Goal: Task Accomplishment & Management: Manage account settings

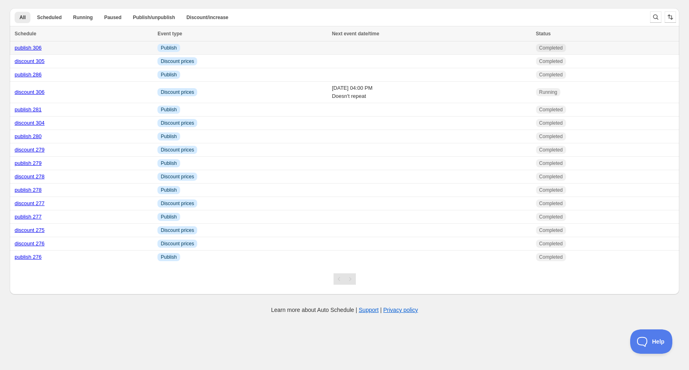
click at [31, 50] on link "publish 306" at bounding box center [28, 48] width 27 height 6
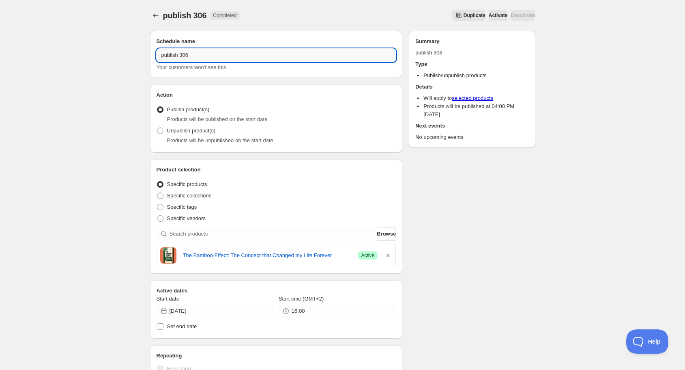
drag, startPoint x: 186, startPoint y: 57, endPoint x: 199, endPoint y: 56, distance: 13.4
click at [199, 56] on input "publish 306" at bounding box center [277, 55] width 240 height 13
type input "publish 307"
click at [391, 256] on icon "button" at bounding box center [388, 255] width 8 height 8
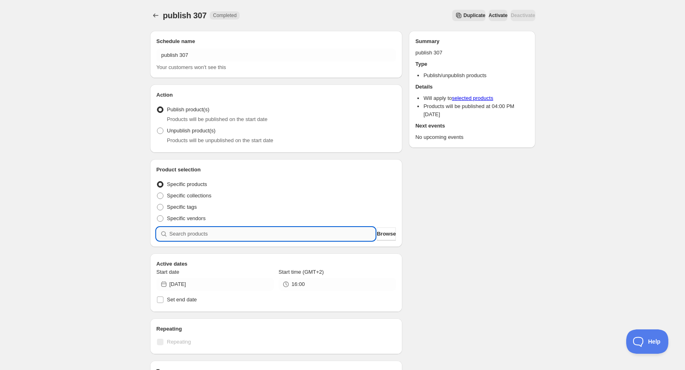
click at [269, 232] on input "search" at bounding box center [273, 233] width 206 height 13
type input "a"
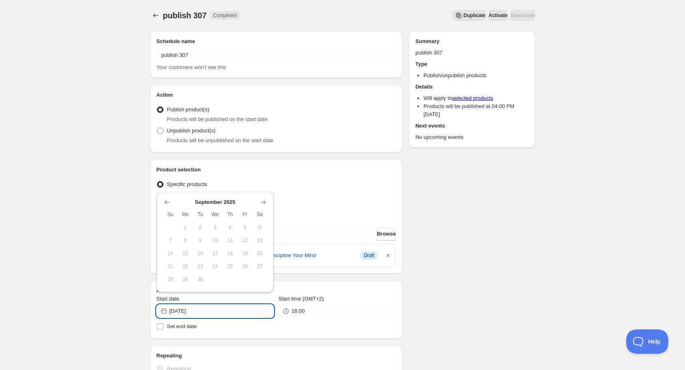
click at [250, 311] on input "[DATE]" at bounding box center [222, 310] width 104 height 13
click at [260, 204] on icon "Show next month, October 2025" at bounding box center [263, 202] width 8 height 8
click at [218, 228] on span "1" at bounding box center [215, 227] width 9 height 6
type input "[DATE]"
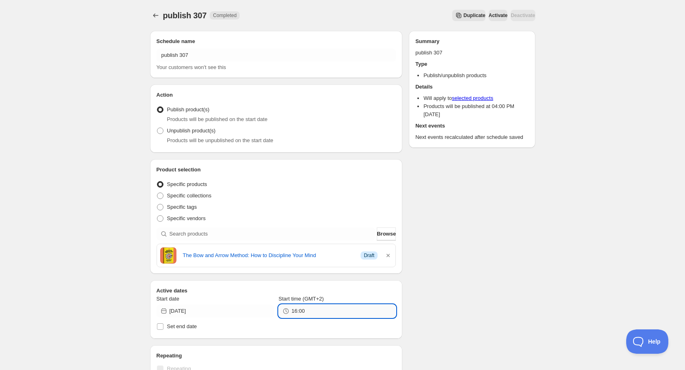
click at [342, 314] on input "16:00" at bounding box center [344, 310] width 104 height 13
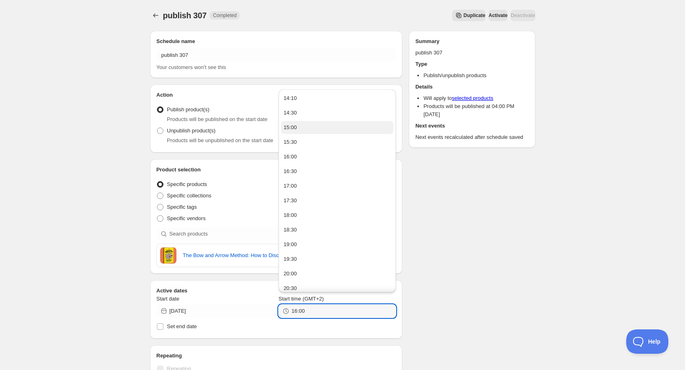
click at [299, 129] on button "15:00" at bounding box center [337, 127] width 112 height 13
type input "15:00"
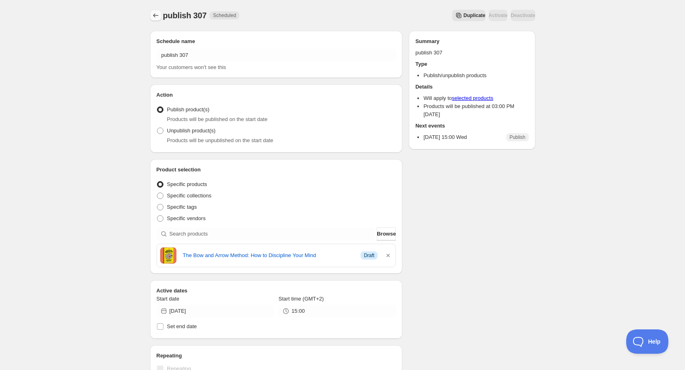
click at [156, 17] on icon "Schedules" at bounding box center [156, 15] width 8 height 8
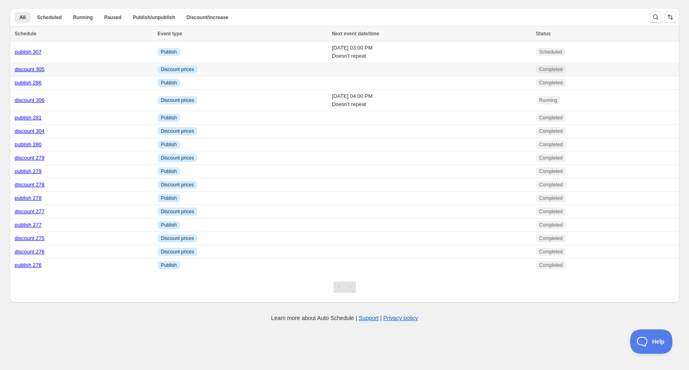
click at [34, 71] on link "discount 305" at bounding box center [30, 69] width 30 height 6
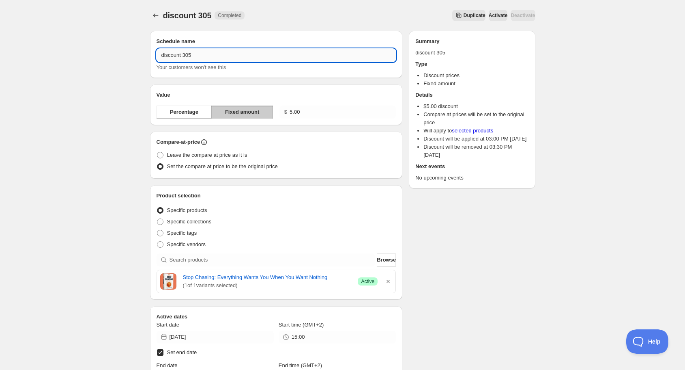
drag, startPoint x: 187, startPoint y: 54, endPoint x: 197, endPoint y: 56, distance: 9.9
click at [197, 56] on input "discount 305" at bounding box center [277, 55] width 240 height 13
type input "discount 307"
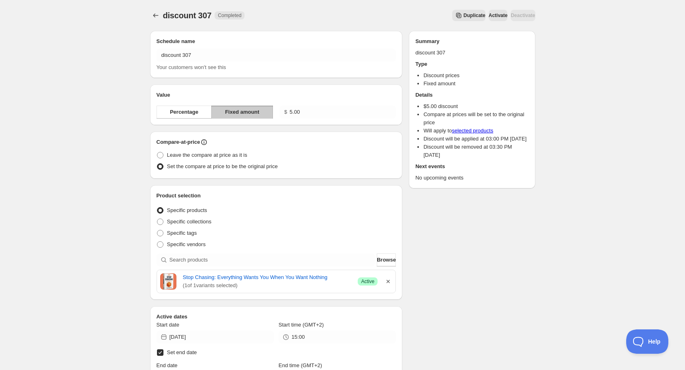
click at [388, 280] on icon "button" at bounding box center [388, 281] width 3 height 3
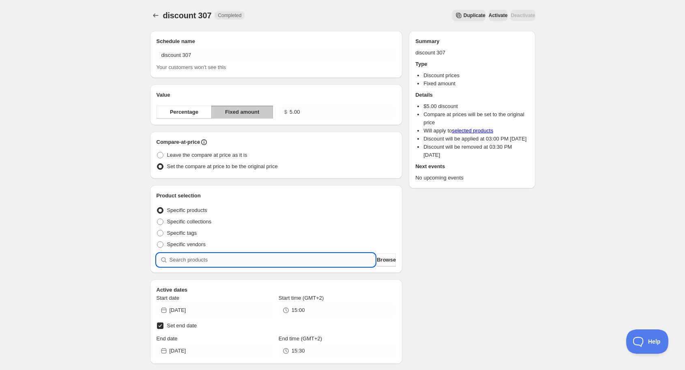
click at [313, 261] on input "search" at bounding box center [273, 259] width 206 height 13
type input "a"
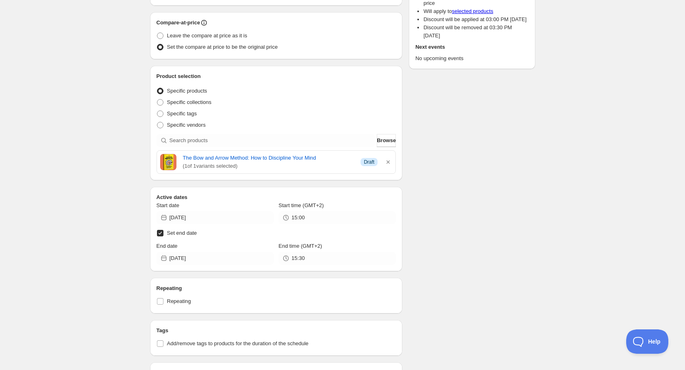
scroll to position [130, 0]
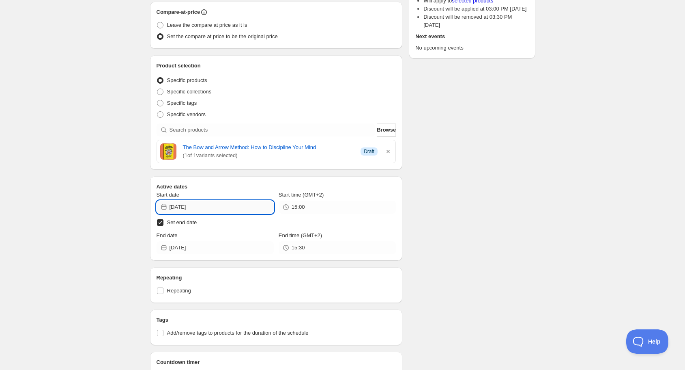
click at [224, 207] on input "[DATE]" at bounding box center [222, 206] width 104 height 13
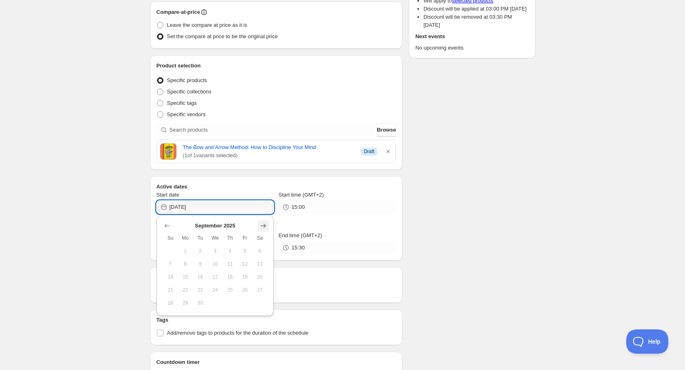
click at [265, 226] on icon "Show next month, October 2025" at bounding box center [263, 226] width 8 height 8
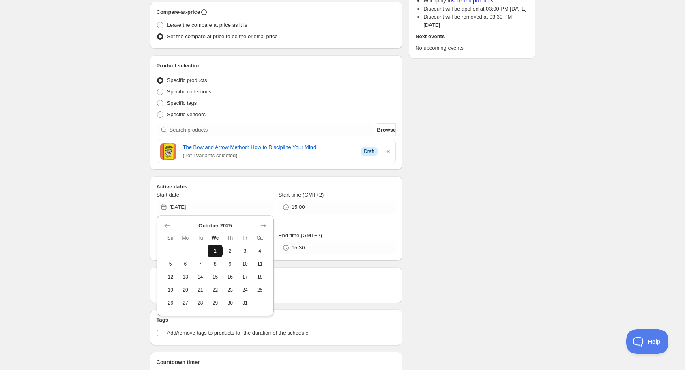
click at [215, 249] on span "1" at bounding box center [215, 251] width 9 height 6
type input "[DATE]"
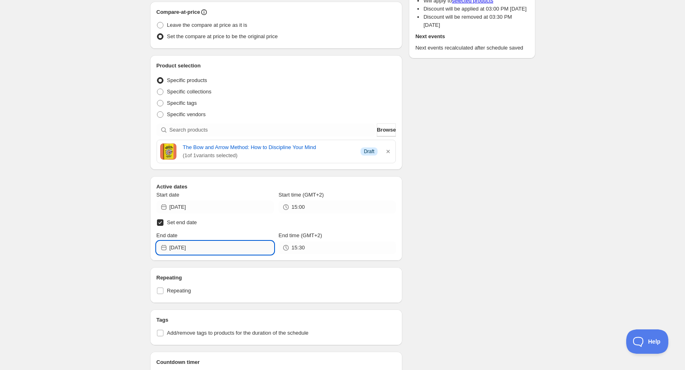
click at [232, 244] on input "[DATE]" at bounding box center [222, 247] width 104 height 13
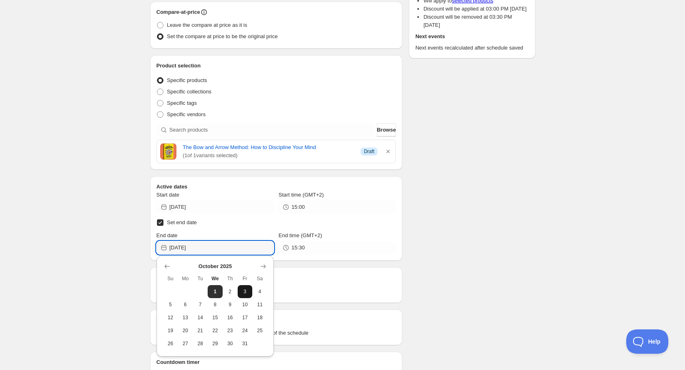
click at [248, 289] on span "3" at bounding box center [245, 291] width 9 height 6
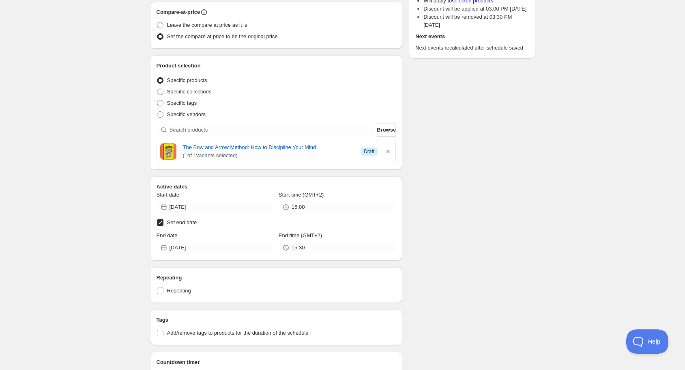
type input "[DATE]"
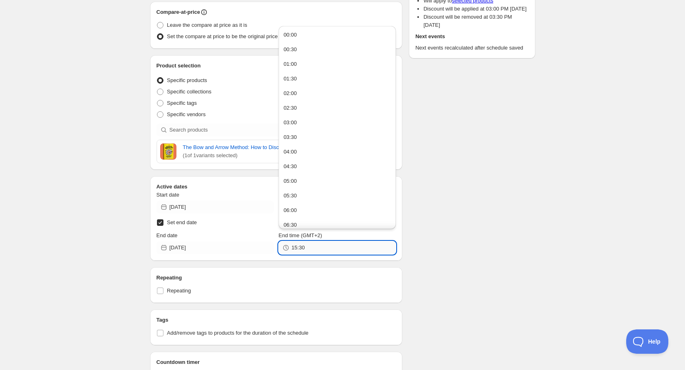
click at [307, 248] on input "15:30" at bounding box center [344, 247] width 104 height 13
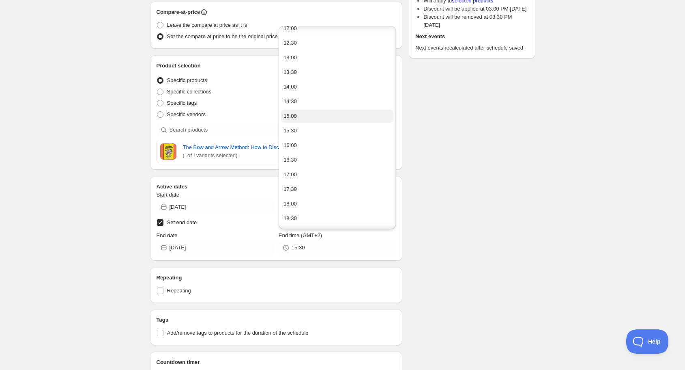
click at [310, 119] on button "15:00" at bounding box center [337, 116] width 112 height 13
type input "15:00"
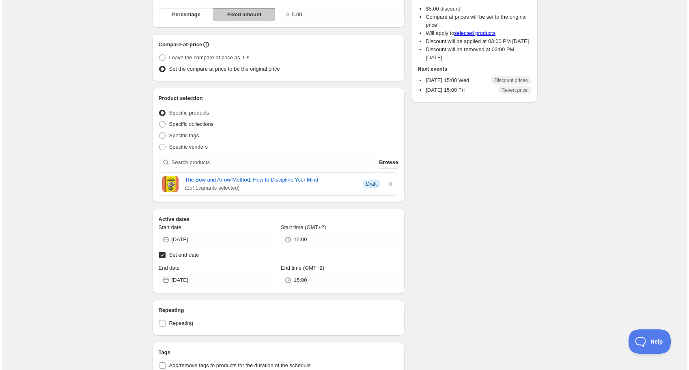
scroll to position [0, 0]
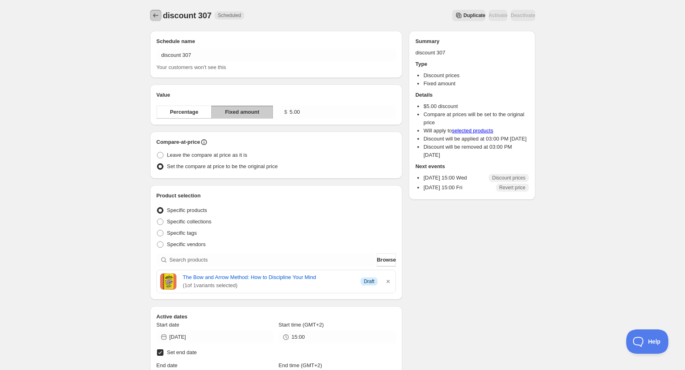
click at [156, 15] on icon "Schedules" at bounding box center [156, 15] width 8 height 8
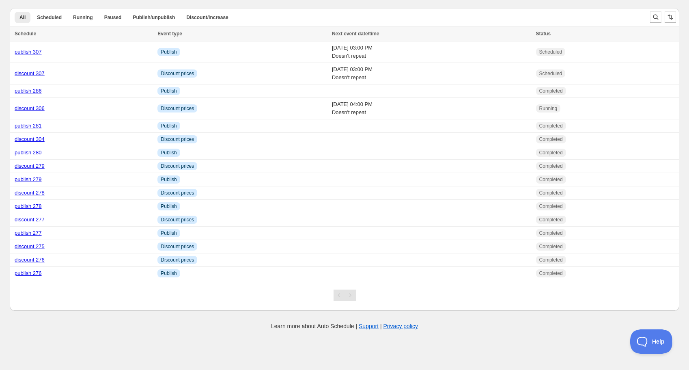
click at [221, 11] on li "Discount/increase" at bounding box center [207, 16] width 52 height 11
click at [269, 17] on ul "All Scheduled Running Paused Publish/unpublish Discount/increase More views" at bounding box center [326, 16] width 627 height 11
click at [384, 2] on div "All Scheduled Running Paused Publish/unpublish Discount/increase More views All…" at bounding box center [341, 156] width 676 height 309
click at [379, 9] on div "All Scheduled Running Paused Publish/unpublish Discount/increase More views All…" at bounding box center [327, 17] width 634 height 18
click at [428, 13] on ul "All Scheduled Running Paused Publish/unpublish Discount/increase More views" at bounding box center [326, 16] width 627 height 11
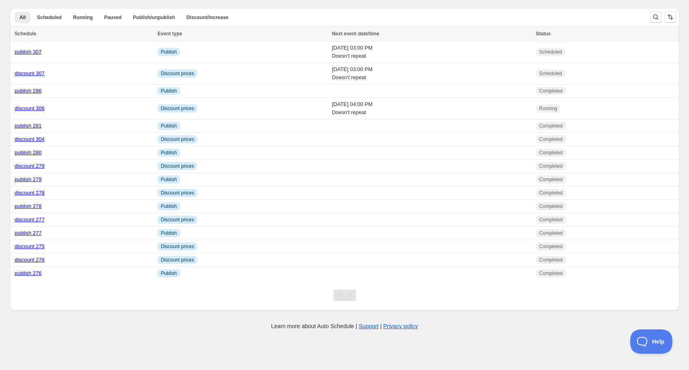
click at [467, 15] on ul "All Scheduled Running Paused Publish/unpublish Discount/increase More views" at bounding box center [326, 16] width 627 height 11
